Goal: Information Seeking & Learning: Check status

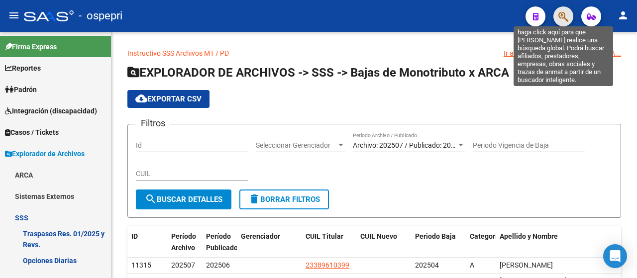
click at [562, 16] on icon "button" at bounding box center [563, 16] width 10 height 11
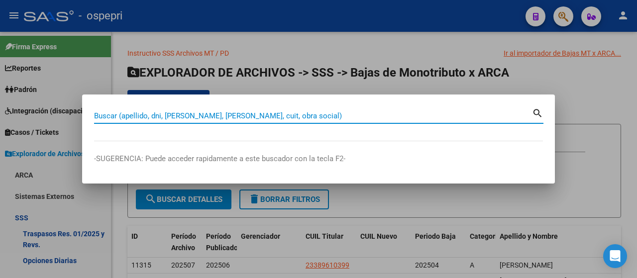
type input "33650109"
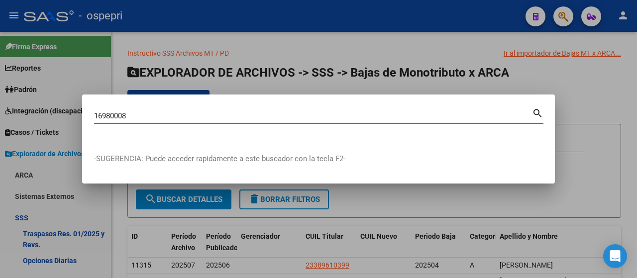
type input "16980008"
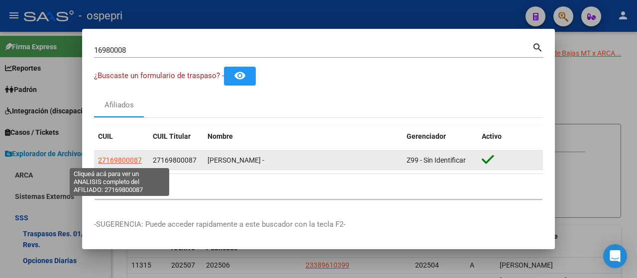
click at [125, 161] on span "27169800087" at bounding box center [120, 160] width 44 height 8
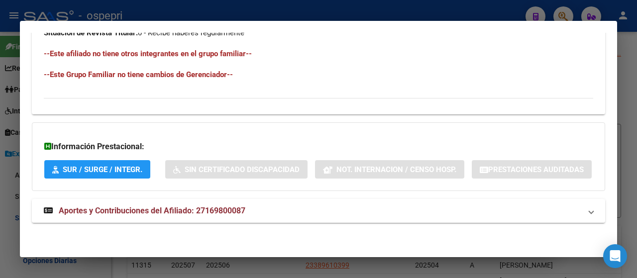
scroll to position [593, 0]
click at [131, 210] on span "Aportes y Contribuciones del Afiliado: 27169800087" at bounding box center [152, 210] width 186 height 9
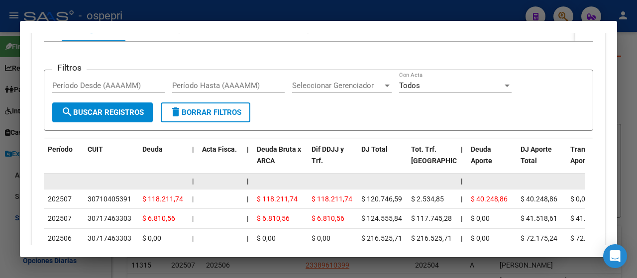
scroll to position [850, 0]
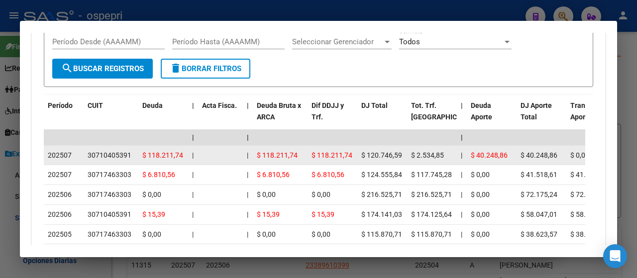
click at [113, 161] on div "30710405391" at bounding box center [110, 155] width 44 height 11
copy div "30710405391"
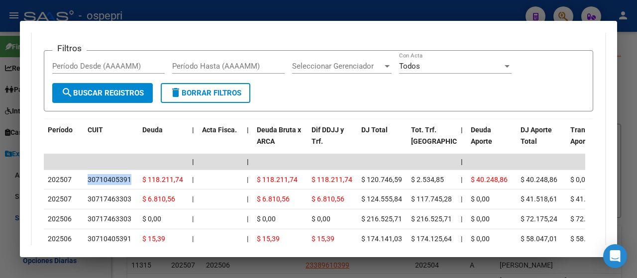
scroll to position [800, 0]
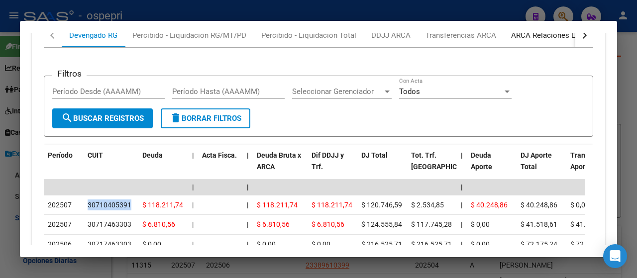
click at [549, 41] on div "ARCA Relaciones Laborales" at bounding box center [557, 35] width 93 height 11
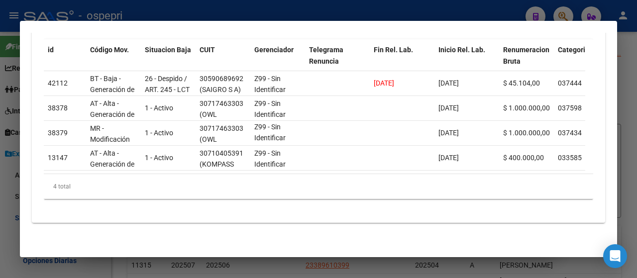
scroll to position [752, 0]
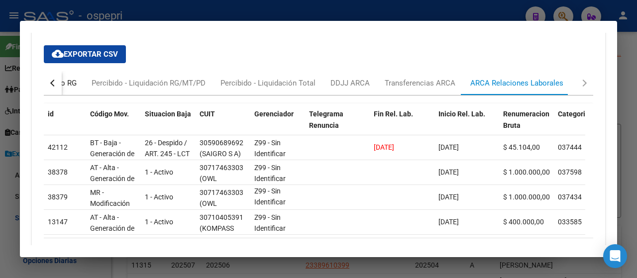
click at [65, 89] on div "Devengado RG" at bounding box center [52, 83] width 48 height 11
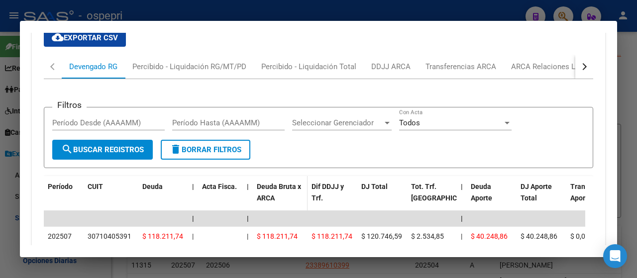
scroll to position [768, 0]
click at [531, 73] on div "ARCA Relaciones Laborales" at bounding box center [557, 67] width 93 height 11
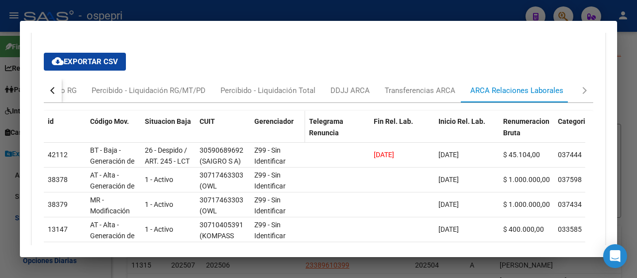
scroll to position [774, 0]
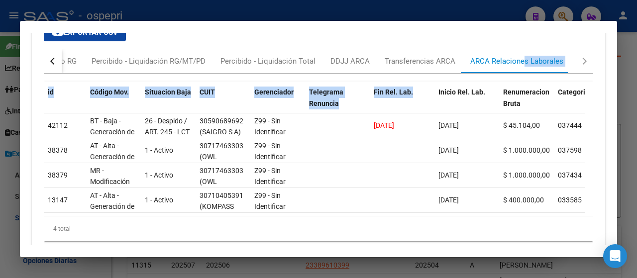
drag, startPoint x: 513, startPoint y: 121, endPoint x: 419, endPoint y: 126, distance: 94.6
click at [419, 126] on mat-tab-group "Devengado RG Percibido - Liquidación RG/MT/PD Percibido - Liquidación Total DDJ…" at bounding box center [318, 149] width 549 height 200
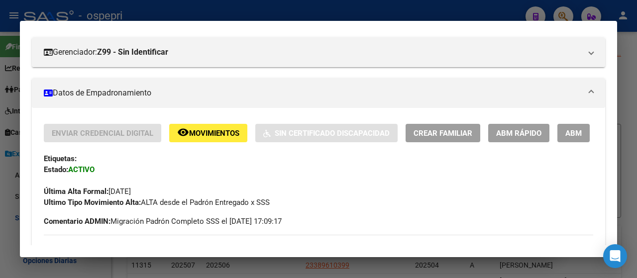
scroll to position [0, 0]
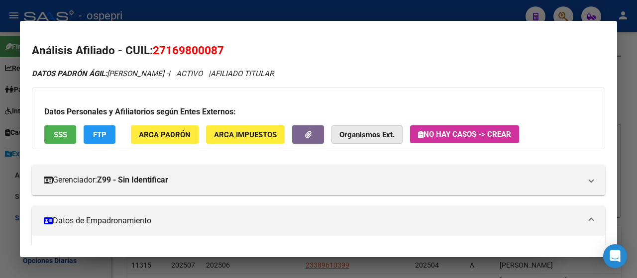
click at [364, 132] on strong "Organismos Ext." at bounding box center [366, 134] width 55 height 9
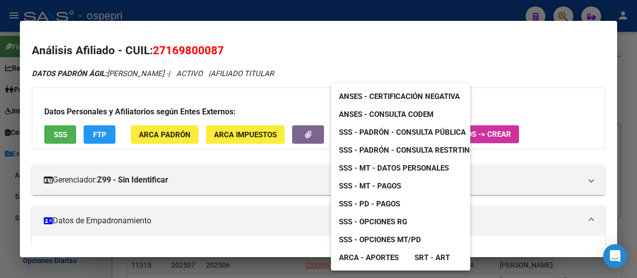
click at [360, 258] on span "ARCA - Aportes" at bounding box center [369, 257] width 60 height 9
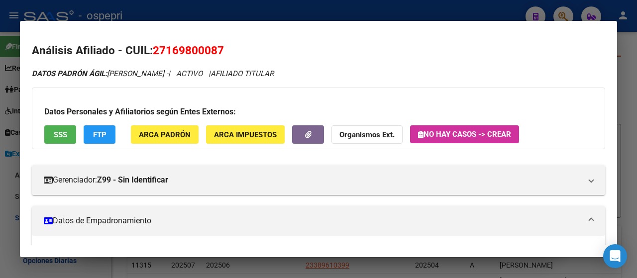
click at [364, 134] on strong "Organismos Ext." at bounding box center [366, 134] width 55 height 9
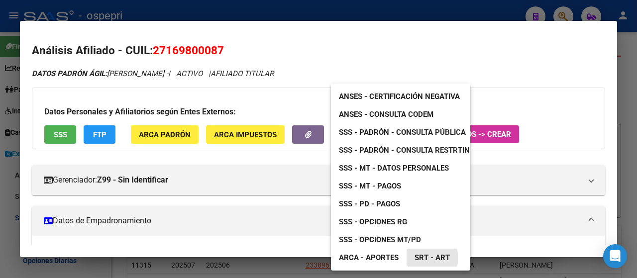
click at [429, 258] on span "SRT - ART" at bounding box center [431, 257] width 35 height 9
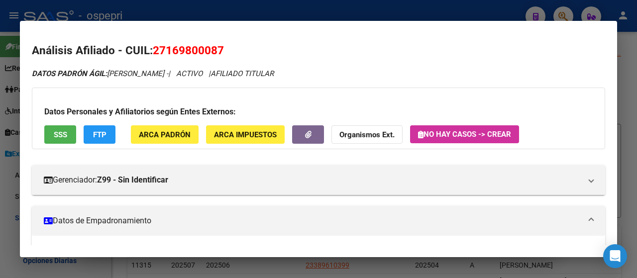
click at [443, 14] on div at bounding box center [318, 139] width 637 height 278
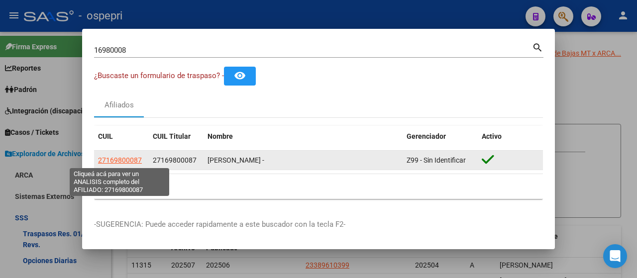
click at [126, 164] on span "27169800087" at bounding box center [120, 160] width 44 height 8
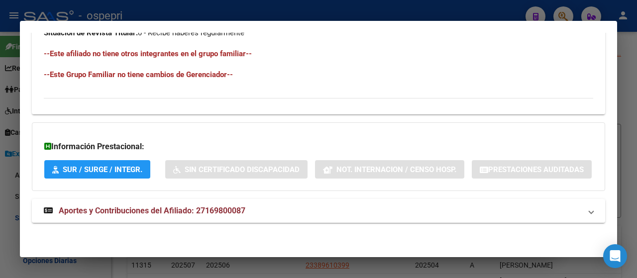
scroll to position [593, 0]
click at [146, 215] on span "Aportes y Contribuciones del Afiliado: 27169800087" at bounding box center [152, 210] width 186 height 9
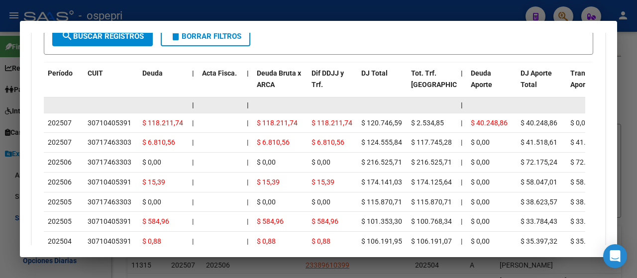
scroll to position [783, 0]
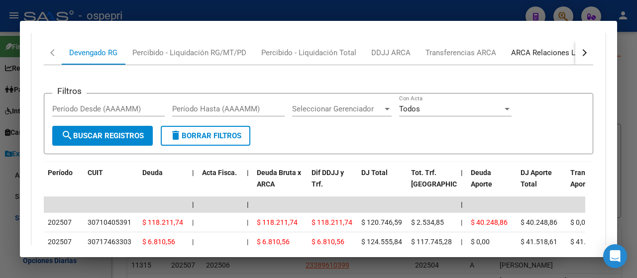
click at [521, 58] on div "ARCA Relaciones Laborales" at bounding box center [557, 52] width 93 height 11
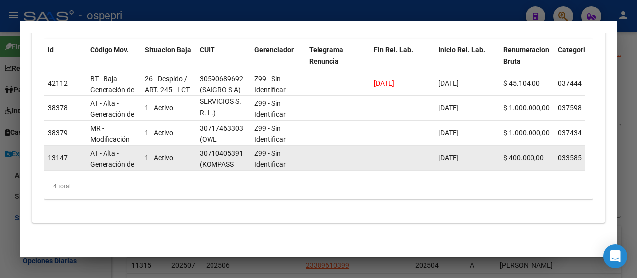
scroll to position [832, 0]
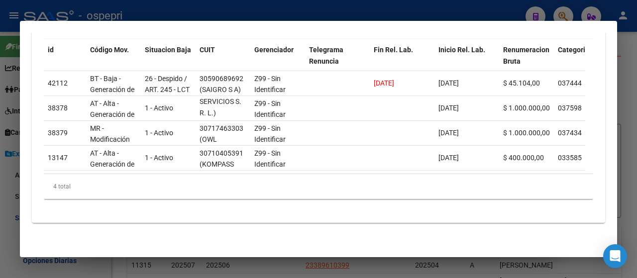
drag, startPoint x: 67, startPoint y: 53, endPoint x: 66, endPoint y: 61, distance: 8.0
click at [66, 24] on div "Devengado RG" at bounding box center [52, 18] width 48 height 11
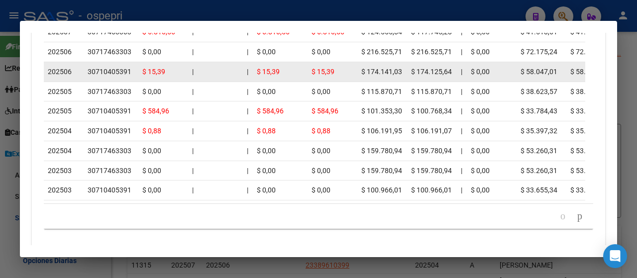
scroll to position [979, 0]
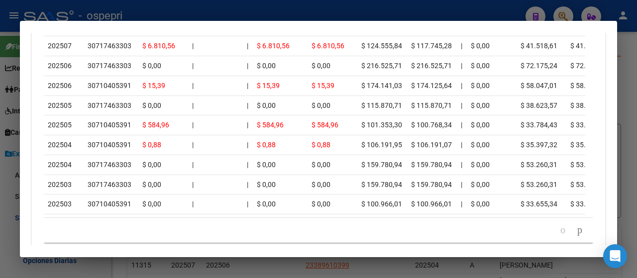
click at [264, 9] on div at bounding box center [318, 139] width 637 height 278
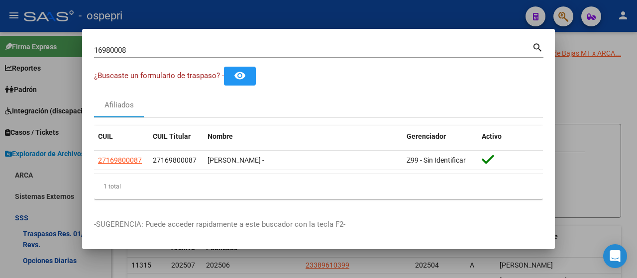
click at [579, 84] on div at bounding box center [318, 139] width 637 height 278
